Goal: Check status: Check status

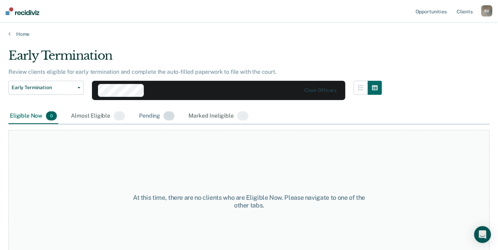
click at [176, 124] on div "Pending 2" at bounding box center [157, 115] width 38 height 15
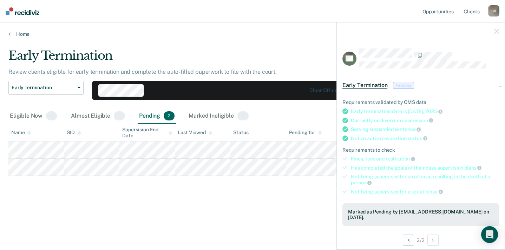
click at [393, 89] on span "Pending" at bounding box center [403, 85] width 21 height 7
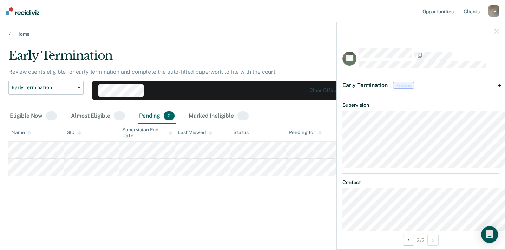
click at [356, 91] on div "Early Termination Pending" at bounding box center [378, 85] width 73 height 11
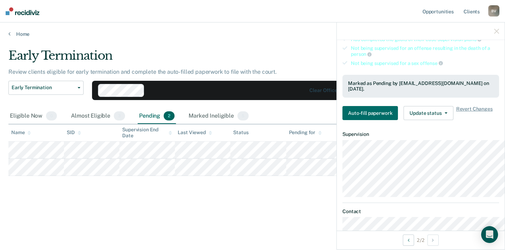
scroll to position [132, 0]
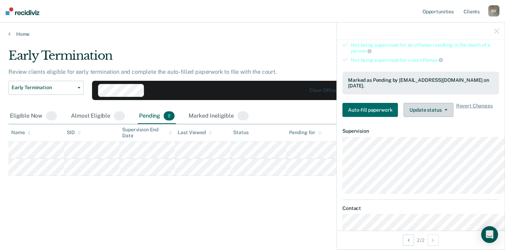
click at [403, 117] on button "Update status" at bounding box center [427, 110] width 49 height 14
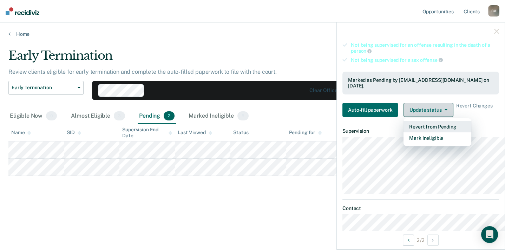
scroll to position [175, 0]
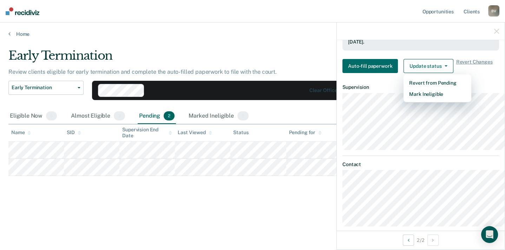
click at [271, 218] on main "Early Termination Review clients eligible for early termination and complete th…" at bounding box center [252, 142] width 505 height 211
